Goal: Task Accomplishment & Management: Use online tool/utility

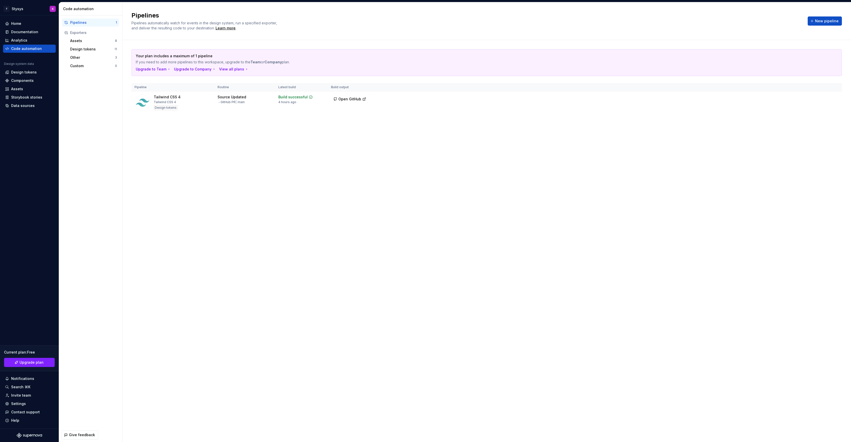
click at [815, 136] on div "Pipelines Pipelines automatically watch for events in the design system, run a …" at bounding box center [486, 222] width 729 height 440
click at [851, 86] on img at bounding box center [853, 86] width 0 height 0
click at [798, 114] on div "Your plan includes a maximum of 1 pipeline If you need to add more pipelines to…" at bounding box center [486, 86] width 711 height 93
click at [835, 97] on html "F Stysys K Home Documentation Analytics Code automation Design system data Desi…" at bounding box center [425, 221] width 851 height 442
click at [818, 107] on div "Edit pipeline" at bounding box center [827, 108] width 43 height 5
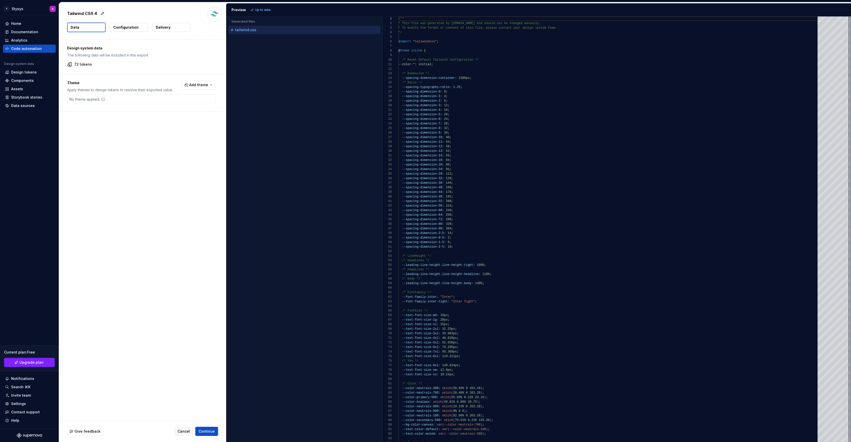
click at [160, 28] on p "Delivery" at bounding box center [163, 27] width 15 height 5
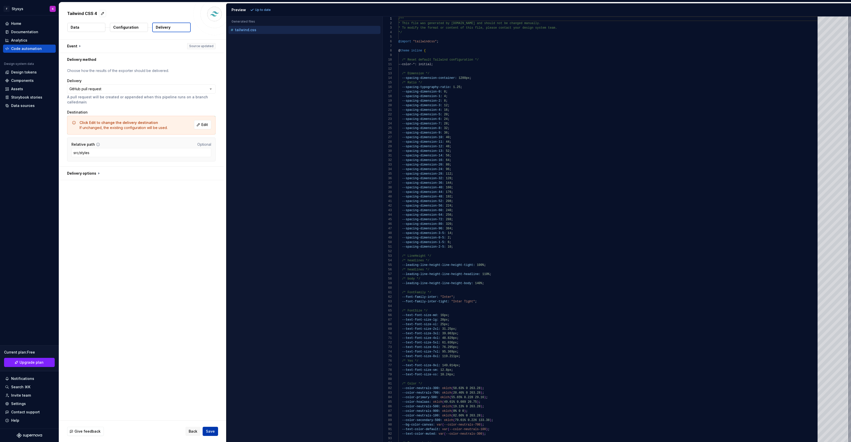
click at [211, 432] on span "Save" at bounding box center [210, 431] width 9 height 5
